Goal: Information Seeking & Learning: Find specific fact

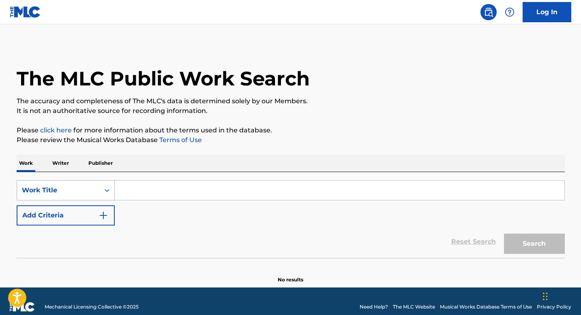
scroll to position [4, 0]
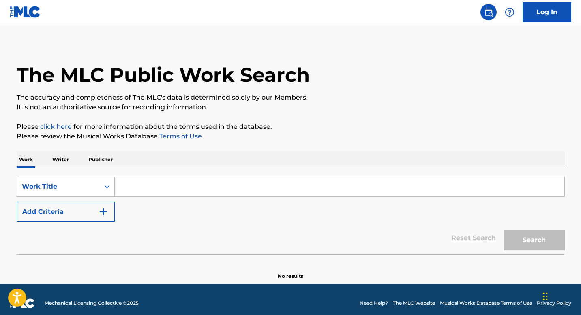
click at [60, 165] on p "Writer" at bounding box center [60, 159] width 21 height 17
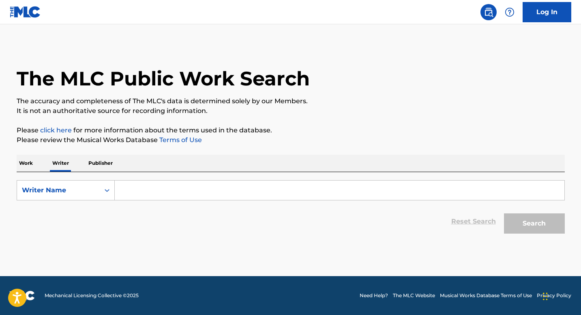
click at [139, 187] on input "Search Form" at bounding box center [339, 190] width 449 height 19
click at [29, 164] on p "Work" at bounding box center [26, 163] width 19 height 17
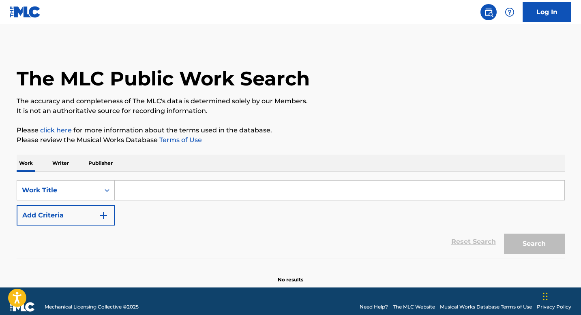
click at [124, 186] on input "Search Form" at bounding box center [339, 190] width 449 height 19
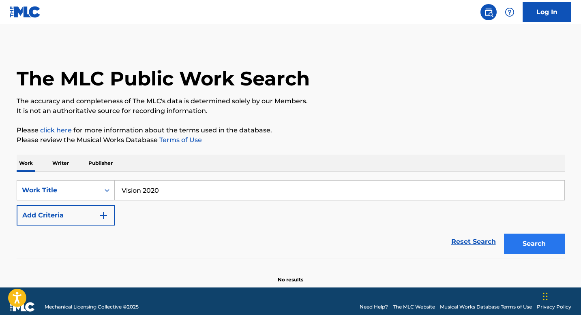
type input "Vision 2020"
click at [530, 245] on button "Search" at bounding box center [534, 244] width 61 height 20
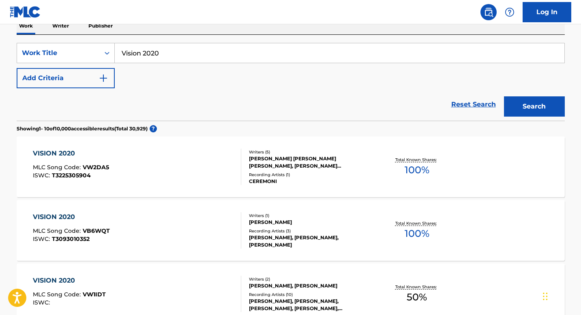
scroll to position [144, 0]
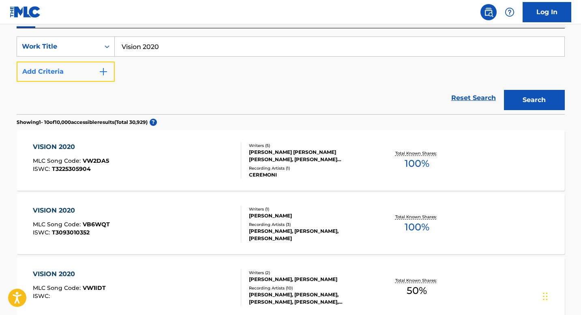
click at [77, 76] on button "Add Criteria" at bounding box center [66, 72] width 98 height 20
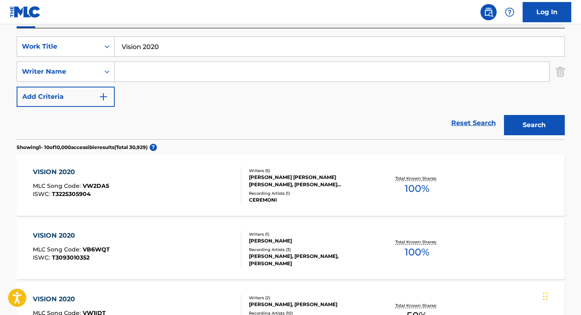
click at [186, 79] on input "Search Form" at bounding box center [332, 71] width 434 height 19
type input "[PERSON_NAME]"
click at [504, 115] on button "Search" at bounding box center [534, 125] width 61 height 20
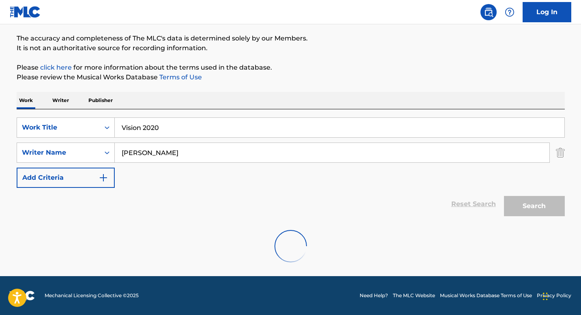
scroll to position [126, 0]
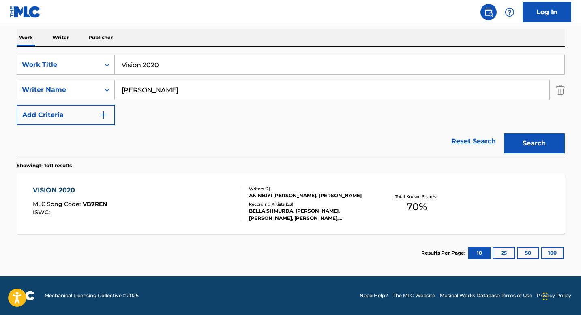
click at [59, 186] on div "VISION 2020" at bounding box center [70, 191] width 74 height 10
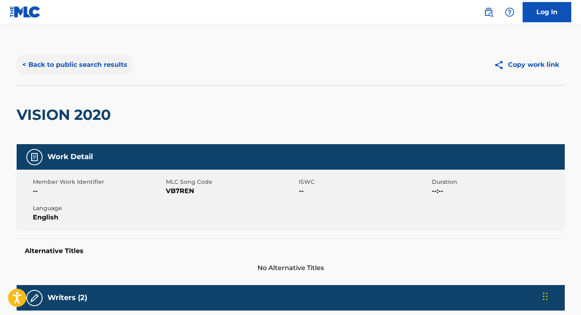
click at [75, 68] on button "< Back to public search results" at bounding box center [75, 65] width 116 height 20
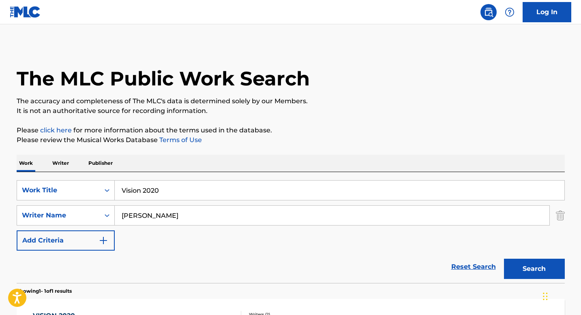
scroll to position [79, 0]
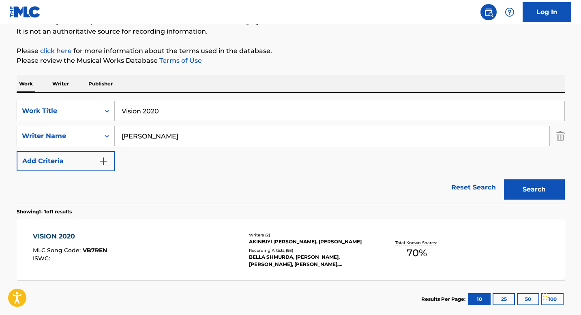
drag, startPoint x: 176, startPoint y: 110, endPoint x: 120, endPoint y: 95, distance: 58.4
click at [120, 95] on div "SearchWithCriteria43d42da6-af83-4e8e-ba23-e2f415f1adac Work Title Vision 2020 S…" at bounding box center [291, 148] width 548 height 111
type input "Ginger Me"
click at [504, 180] on button "Search" at bounding box center [534, 190] width 61 height 20
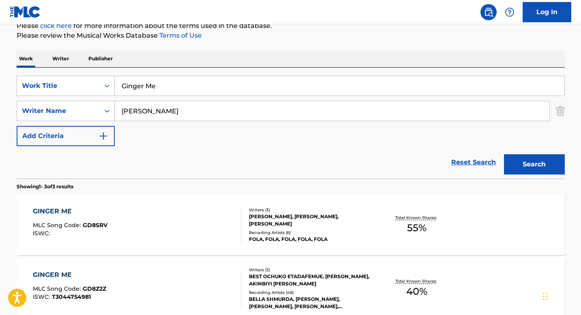
scroll to position [108, 0]
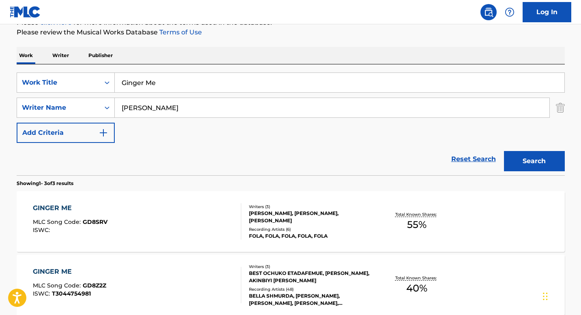
click at [125, 196] on div "GINGER ME MLC Song Code : GD8SRV ISWC : Writers ( 3 ) [PERSON_NAME], [PERSON_NA…" at bounding box center [291, 221] width 548 height 61
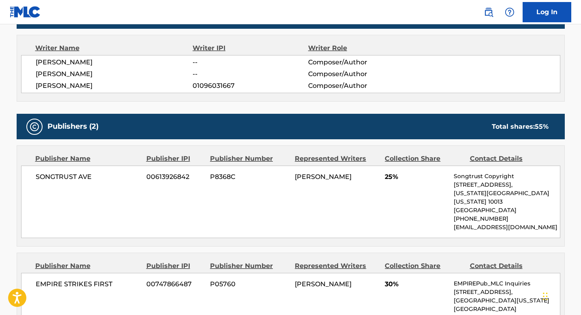
scroll to position [278, 0]
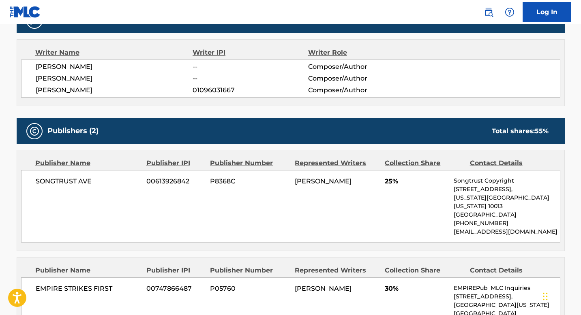
drag, startPoint x: 123, startPoint y: 66, endPoint x: 57, endPoint y: 59, distance: 66.4
click at [57, 59] on div "Writer Name Writer IPI Writer Role [PERSON_NAME] -- Composer/Author [PERSON_NAM…" at bounding box center [291, 72] width 548 height 67
copy span "[PERSON_NAME]"
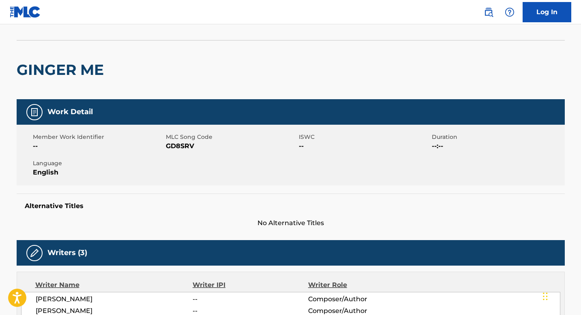
scroll to position [0, 0]
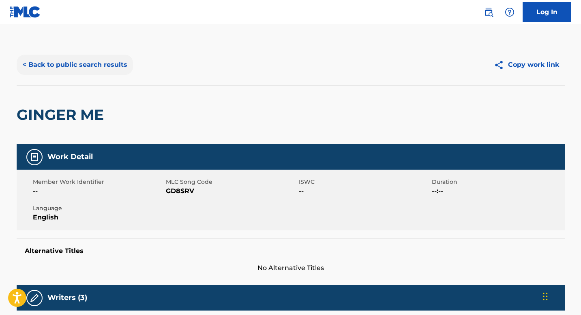
click at [56, 68] on button "< Back to public search results" at bounding box center [75, 65] width 116 height 20
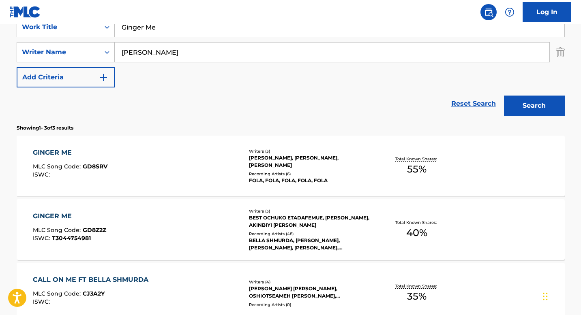
scroll to position [37, 0]
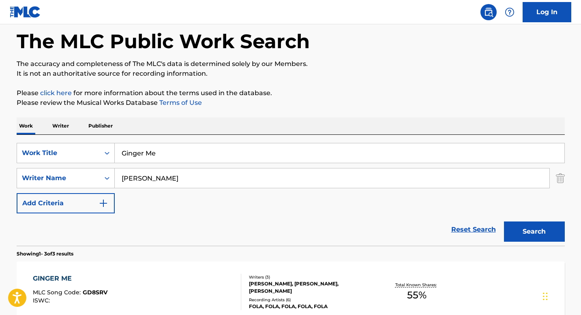
drag, startPoint x: 161, startPoint y: 156, endPoint x: 121, endPoint y: 146, distance: 41.3
click at [121, 146] on input "Ginger Me" at bounding box center [339, 152] width 449 height 19
click at [514, 232] on button "Search" at bounding box center [534, 232] width 61 height 20
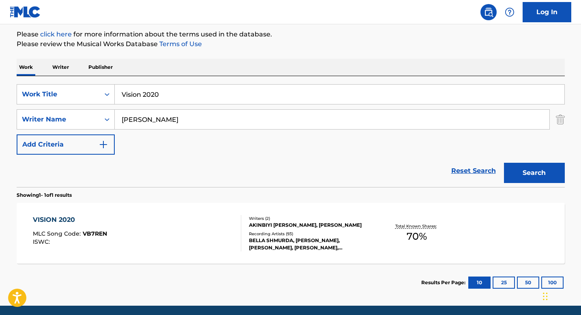
scroll to position [73, 0]
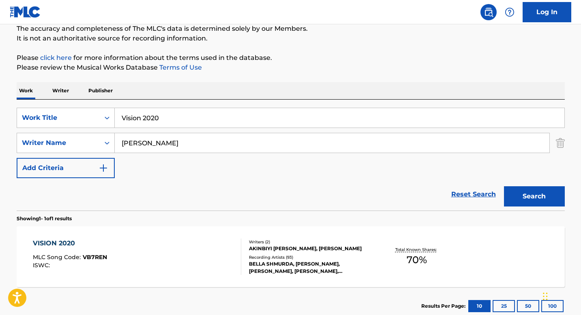
click at [193, 122] on input "Vision 2020" at bounding box center [339, 117] width 449 height 19
click at [550, 196] on button "Search" at bounding box center [534, 196] width 61 height 20
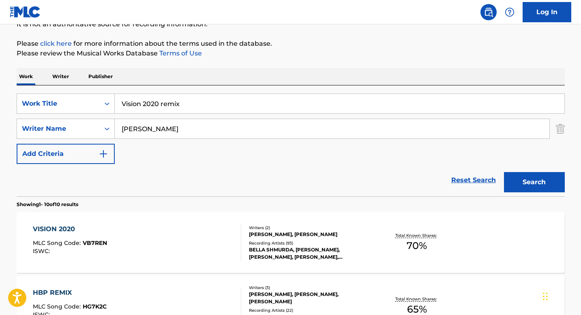
scroll to position [0, 0]
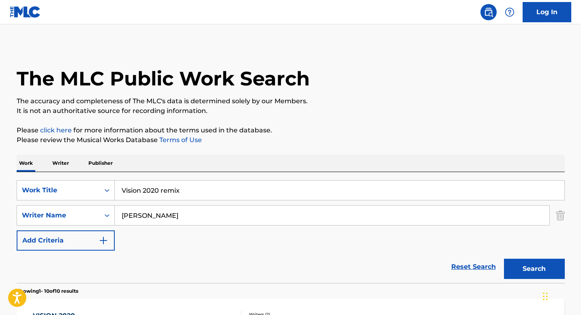
drag, startPoint x: 192, startPoint y: 193, endPoint x: 132, endPoint y: 184, distance: 60.6
click at [132, 184] on input "Vision 2020 remix" at bounding box center [339, 190] width 449 height 19
click at [130, 191] on input "[PERSON_NAME]" at bounding box center [339, 190] width 449 height 19
type input "Al-Jannah"
click at [535, 268] on button "Search" at bounding box center [534, 269] width 61 height 20
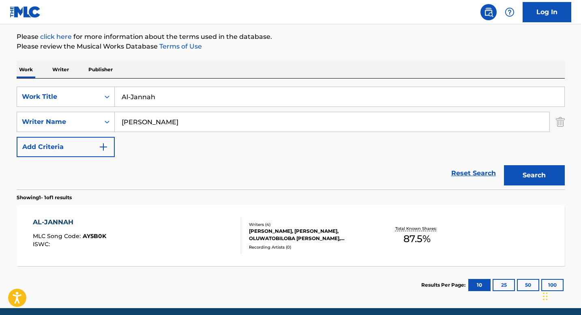
scroll to position [94, 0]
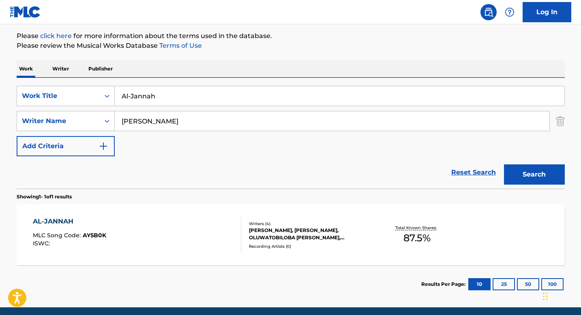
click at [54, 224] on div "AL-JANNAH" at bounding box center [69, 222] width 73 height 10
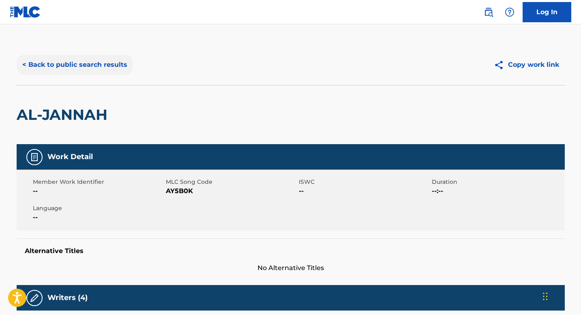
click at [40, 63] on button "< Back to public search results" at bounding box center [75, 65] width 116 height 20
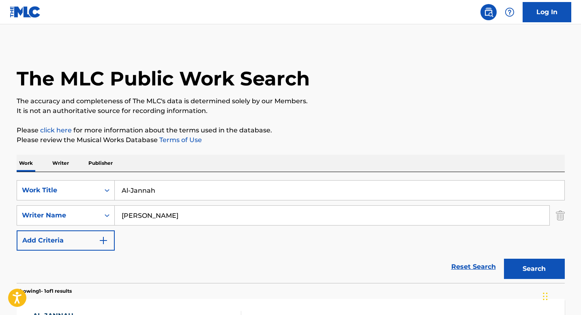
scroll to position [79, 0]
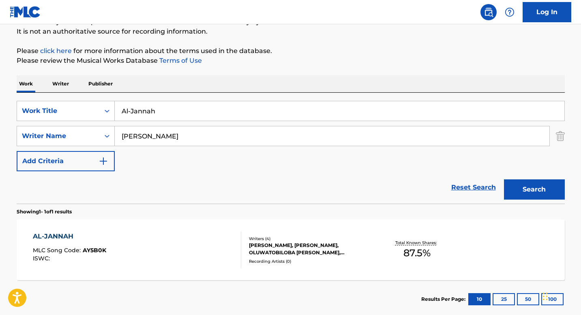
drag, startPoint x: 159, startPoint y: 112, endPoint x: 120, endPoint y: 109, distance: 39.0
click at [120, 109] on input "Al-Jannah" at bounding box center [339, 110] width 449 height 19
type input "Philo"
click at [504, 180] on button "Search" at bounding box center [534, 190] width 61 height 20
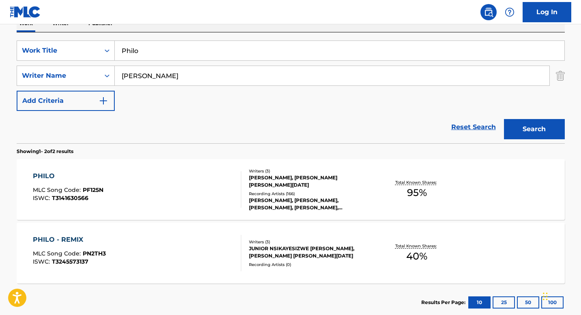
scroll to position [146, 0]
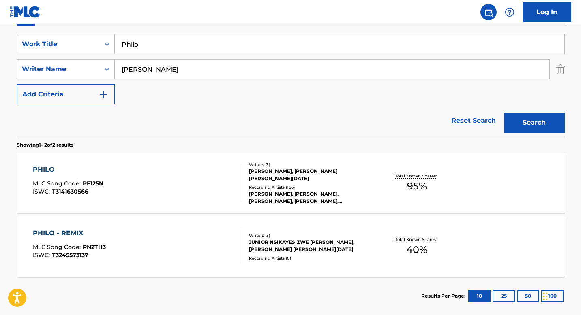
click at [49, 170] on div "PHILO" at bounding box center [68, 170] width 71 height 10
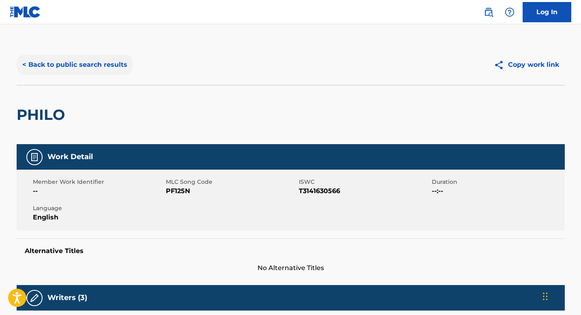
click at [44, 68] on button "< Back to public search results" at bounding box center [75, 65] width 116 height 20
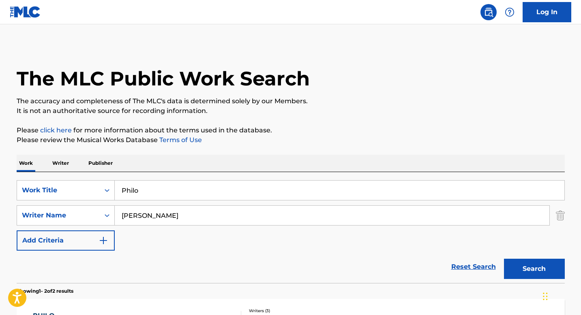
scroll to position [143, 0]
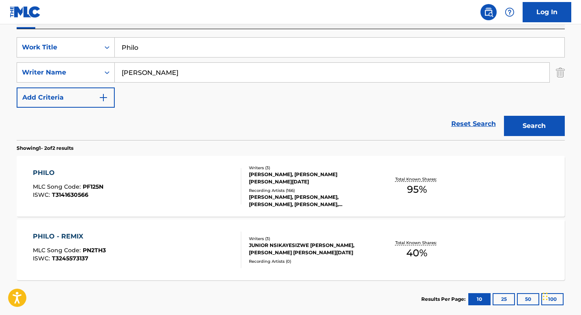
click at [56, 176] on div "PHILO" at bounding box center [68, 173] width 71 height 10
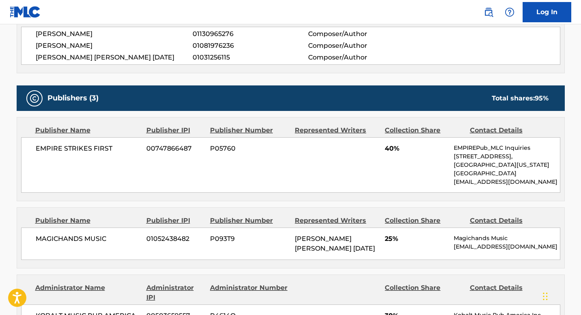
scroll to position [311, 0]
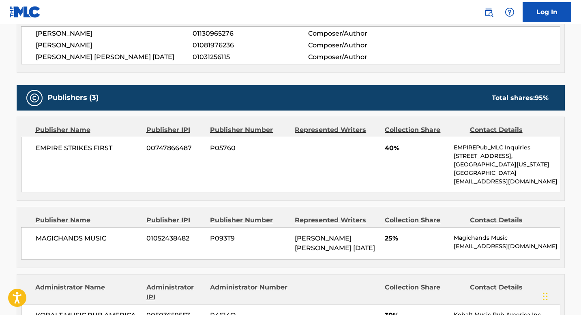
click at [366, 238] on span "[PERSON_NAME] [PERSON_NAME] [DATE]" at bounding box center [335, 243] width 80 height 17
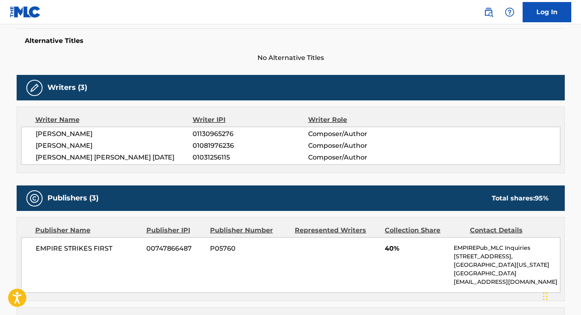
scroll to position [196, 0]
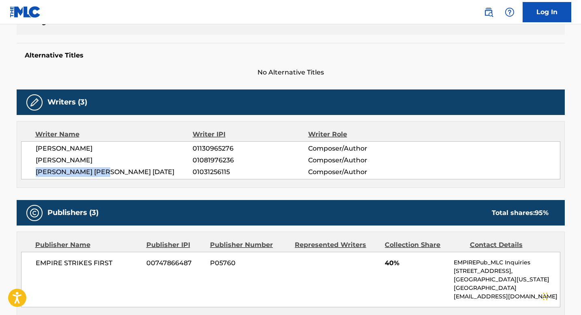
drag, startPoint x: 112, startPoint y: 173, endPoint x: 30, endPoint y: 172, distance: 82.3
click at [30, 172] on div "[PERSON_NAME] 01130965276 Composer/Author [PERSON_NAME] 01081976236 Composer/Au…" at bounding box center [290, 160] width 539 height 38
copy span "[PERSON_NAME] [PERSON_NAME] [DATE]"
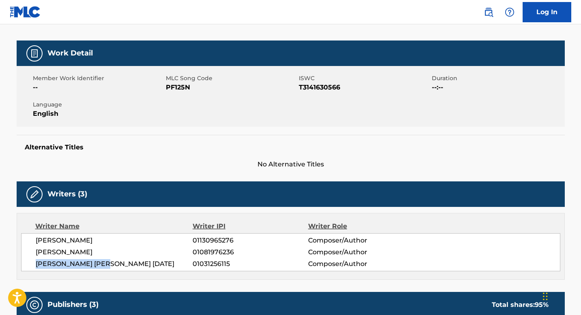
scroll to position [0, 0]
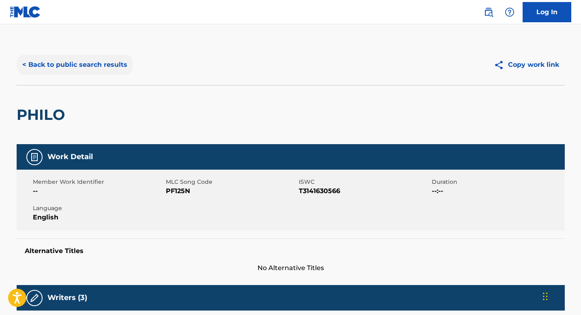
click at [90, 66] on button "< Back to public search results" at bounding box center [75, 65] width 116 height 20
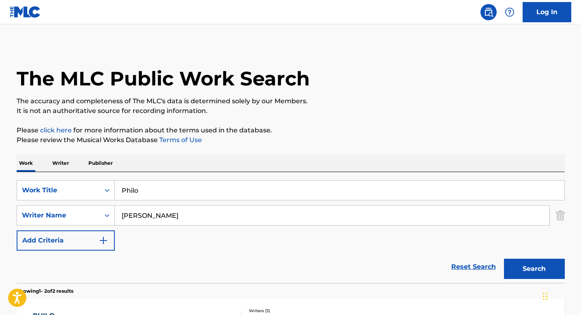
click at [111, 159] on p "Publisher" at bounding box center [100, 163] width 29 height 17
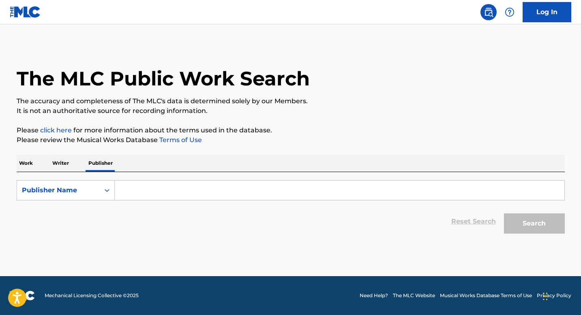
click at [131, 195] on input "Search Form" at bounding box center [339, 190] width 449 height 19
type input "Afro Soundtrack Ltd"
click at [530, 228] on button "Search" at bounding box center [534, 224] width 61 height 20
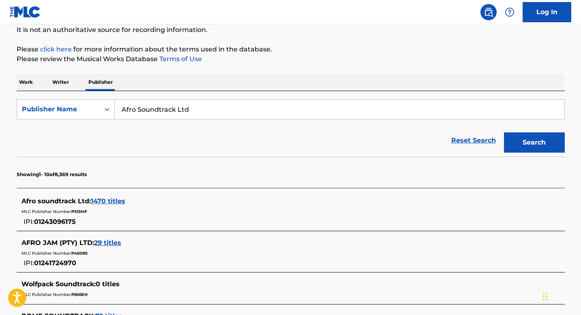
scroll to position [81, 0]
click at [536, 14] on link "Log In" at bounding box center [546, 12] width 49 height 20
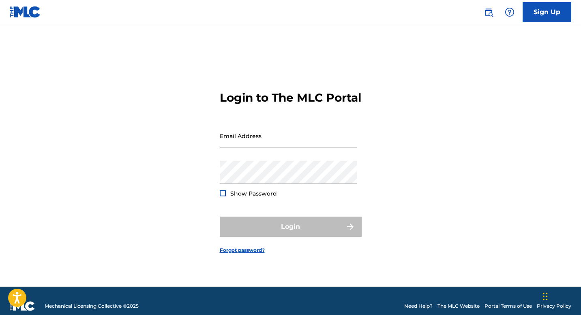
click at [293, 145] on input "Email Address" at bounding box center [288, 135] width 137 height 23
type input "[EMAIL_ADDRESS][DOMAIN_NAME]"
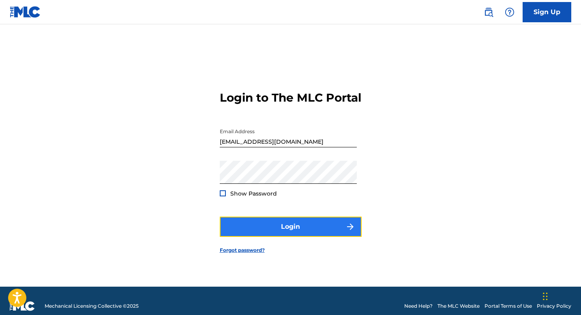
click at [270, 229] on button "Login" at bounding box center [291, 227] width 142 height 20
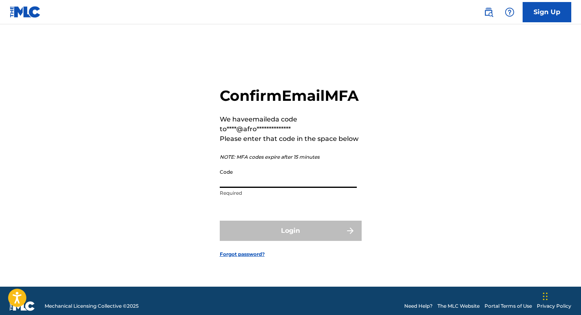
click at [260, 188] on input "Code" at bounding box center [288, 176] width 137 height 23
paste input "934022"
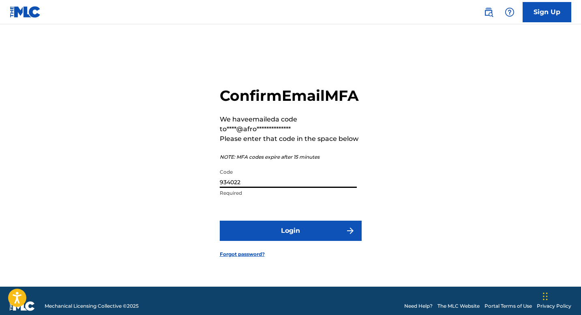
type input "934022"
click at [220, 221] on button "Login" at bounding box center [291, 231] width 142 height 20
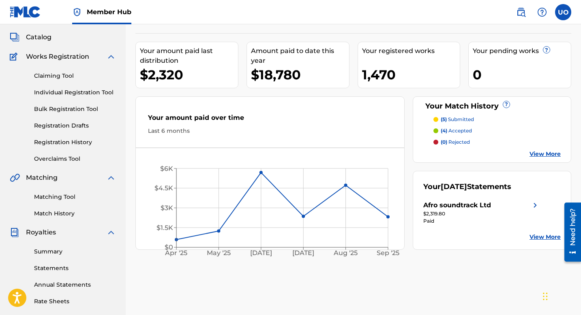
scroll to position [41, 0]
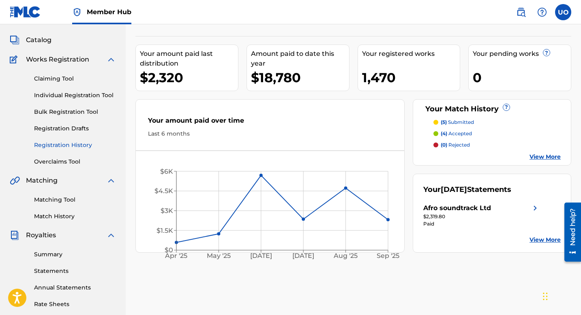
click at [78, 145] on link "Registration History" at bounding box center [75, 145] width 82 height 9
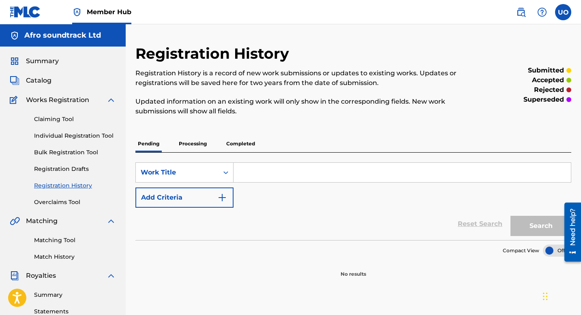
click at [193, 147] on p "Processing" at bounding box center [192, 143] width 33 height 17
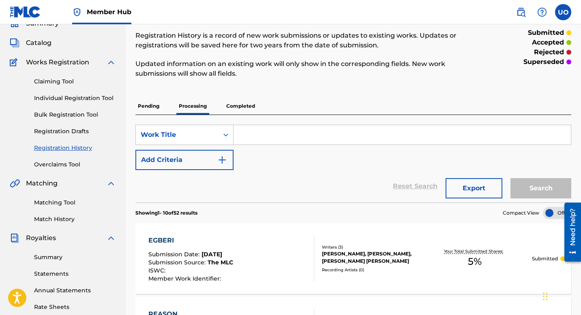
scroll to position [31, 0]
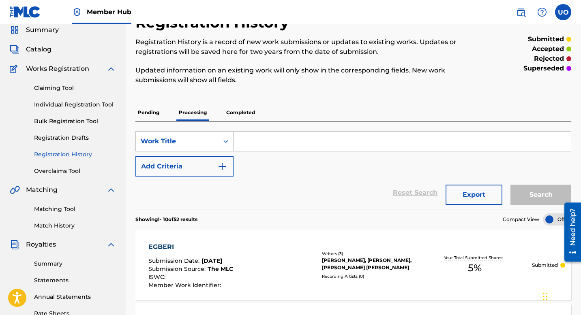
click at [239, 115] on p "Completed" at bounding box center [241, 112] width 34 height 17
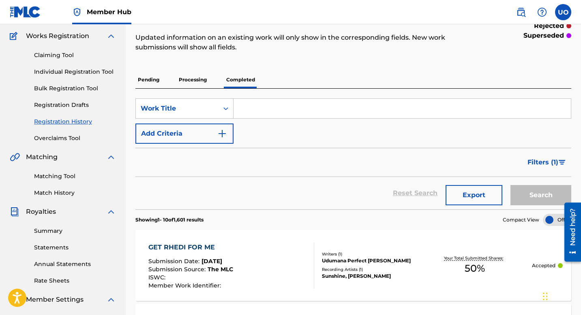
scroll to position [66, 0]
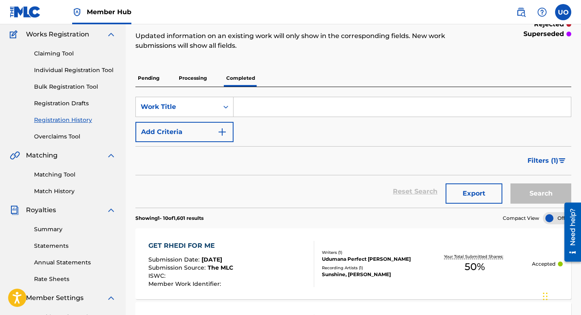
click at [190, 81] on p "Processing" at bounding box center [192, 78] width 33 height 17
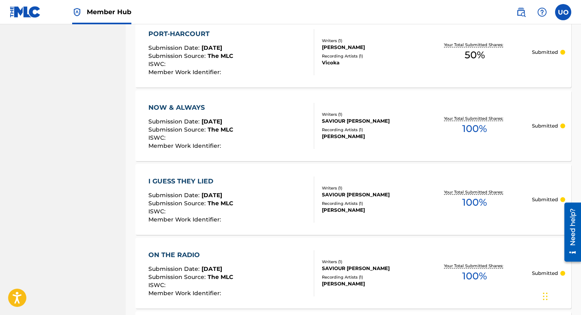
scroll to position [774, 0]
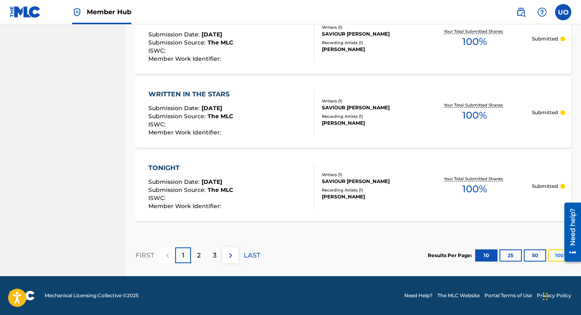
click at [554, 258] on button "100" at bounding box center [559, 256] width 22 height 12
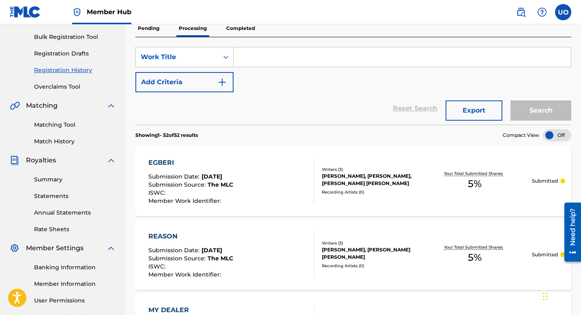
scroll to position [0, 0]
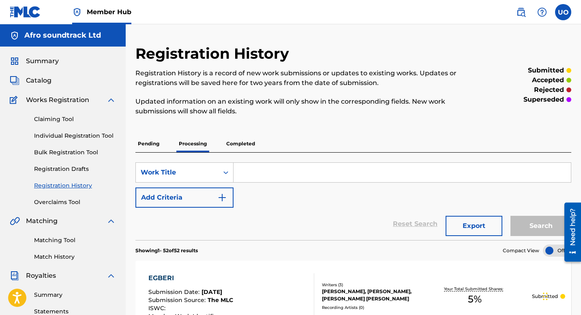
click at [242, 146] on p "Completed" at bounding box center [241, 143] width 34 height 17
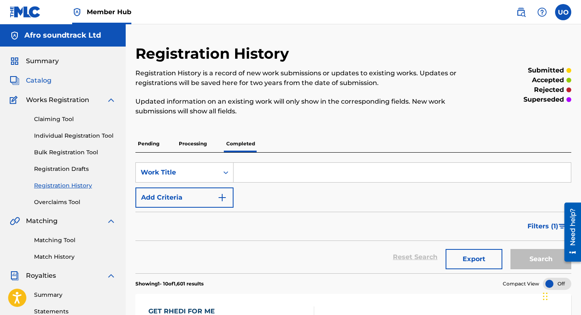
click at [43, 83] on span "Catalog" at bounding box center [39, 81] width 26 height 10
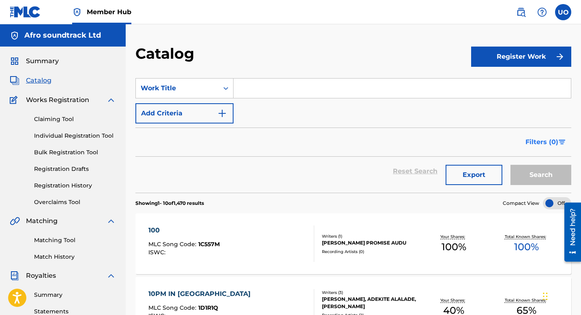
click at [528, 141] on span "Filters ( 0 )" at bounding box center [541, 142] width 33 height 10
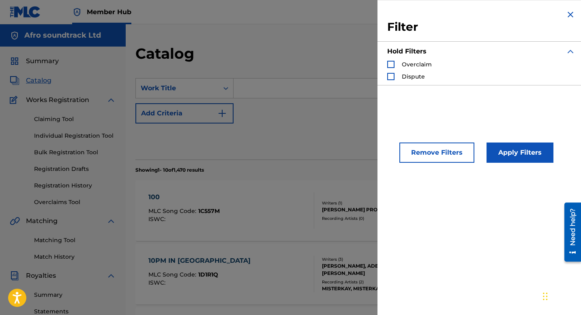
click at [334, 119] on div "SearchWithCriteria8265d8a2-9c6d-4a9a-80ea-bd04382aab49 Work Title Add Criteria" at bounding box center [353, 100] width 436 height 45
click at [571, 13] on img "Search Form" at bounding box center [570, 15] width 10 height 10
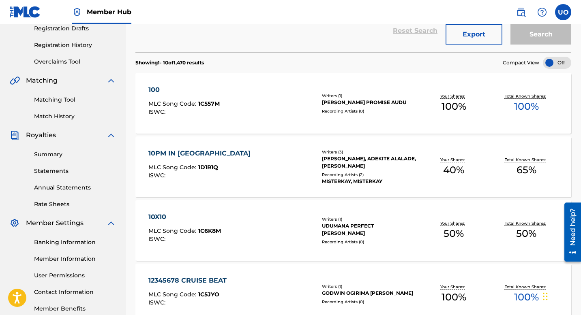
scroll to position [141, 0]
click at [557, 64] on div at bounding box center [557, 62] width 28 height 12
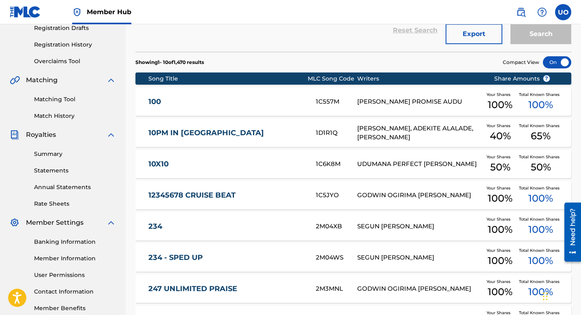
click at [557, 64] on div at bounding box center [557, 62] width 28 height 12
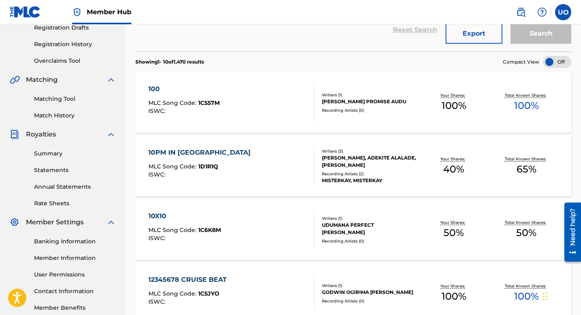
scroll to position [0, 0]
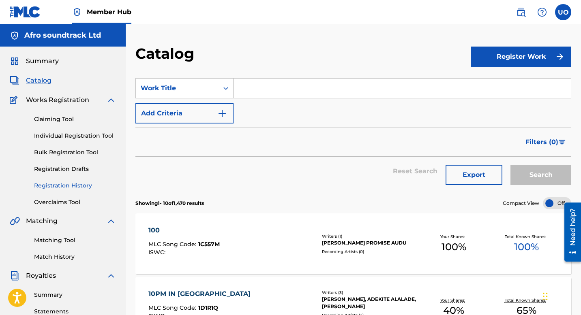
click at [61, 183] on link "Registration History" at bounding box center [75, 186] width 82 height 9
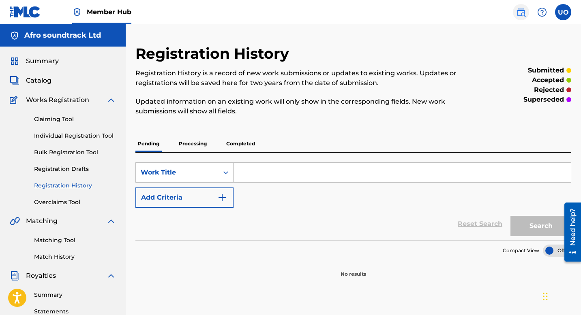
click at [522, 9] on img at bounding box center [521, 12] width 10 height 10
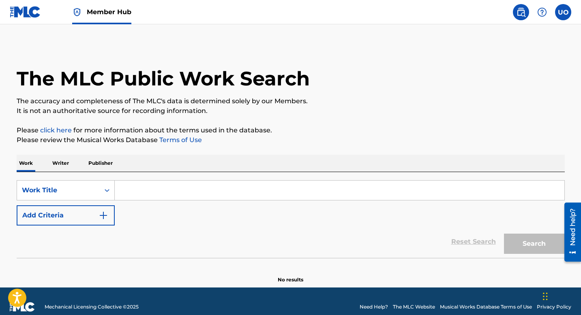
click at [100, 162] on p "Publisher" at bounding box center [100, 163] width 29 height 17
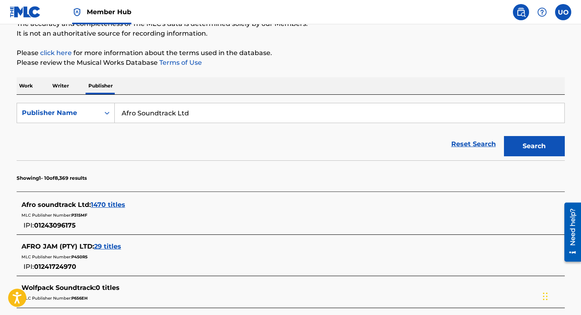
scroll to position [80, 0]
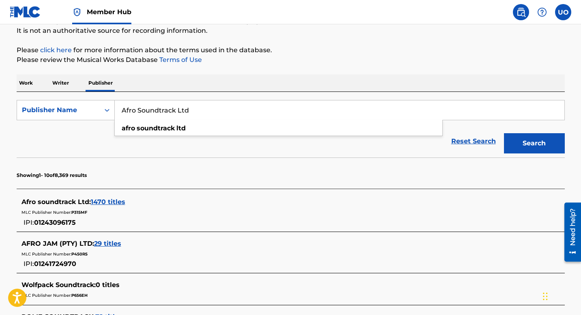
drag, startPoint x: 194, startPoint y: 111, endPoint x: 117, endPoint y: 106, distance: 77.6
click at [117, 106] on input "Afro Soundtrack Ltd" at bounding box center [339, 110] width 449 height 19
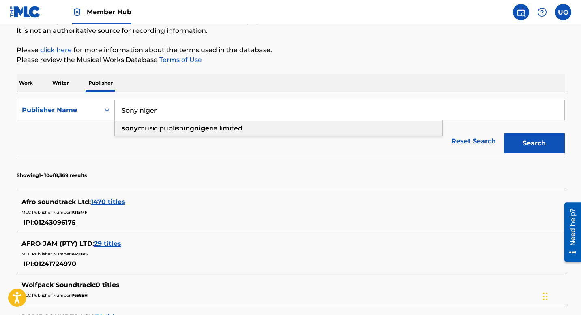
click at [123, 135] on div "sony music publishing niger ia limited" at bounding box center [278, 128] width 327 height 15
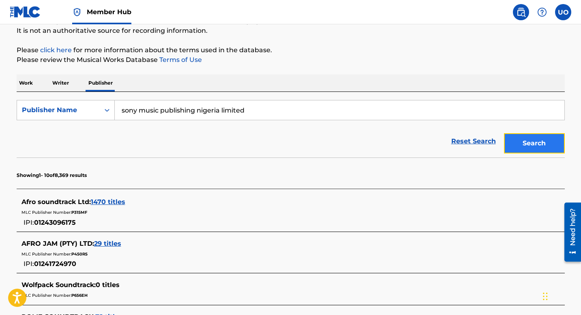
click at [537, 147] on button "Search" at bounding box center [534, 143] width 61 height 20
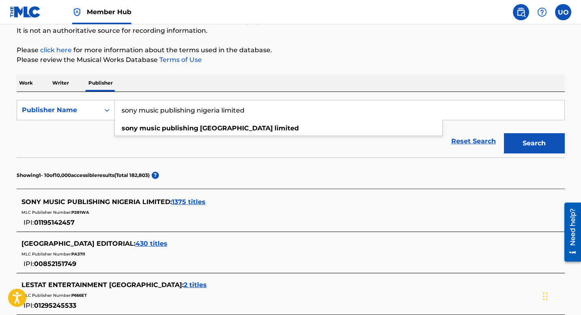
drag, startPoint x: 252, startPoint y: 111, endPoint x: 127, endPoint y: 106, distance: 124.9
click at [127, 106] on input "sony music publishing nigeria limited" at bounding box center [339, 110] width 449 height 19
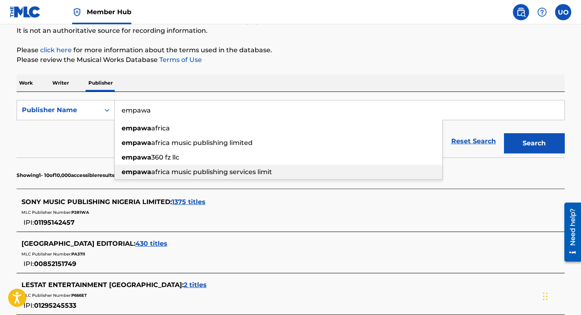
click at [157, 170] on span "africa music publishing services limit" at bounding box center [211, 172] width 121 height 8
type input "empawa africa music publishing services limit"
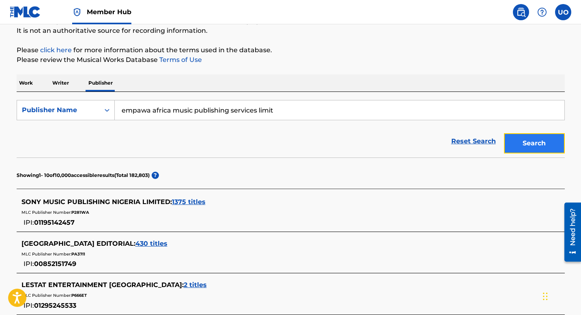
click at [521, 143] on button "Search" at bounding box center [534, 143] width 61 height 20
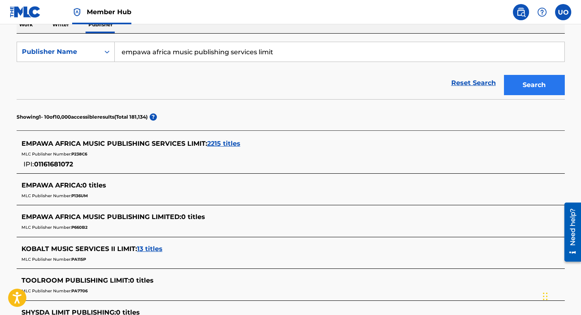
scroll to position [137, 0]
